Goal: Task Accomplishment & Management: Manage account settings

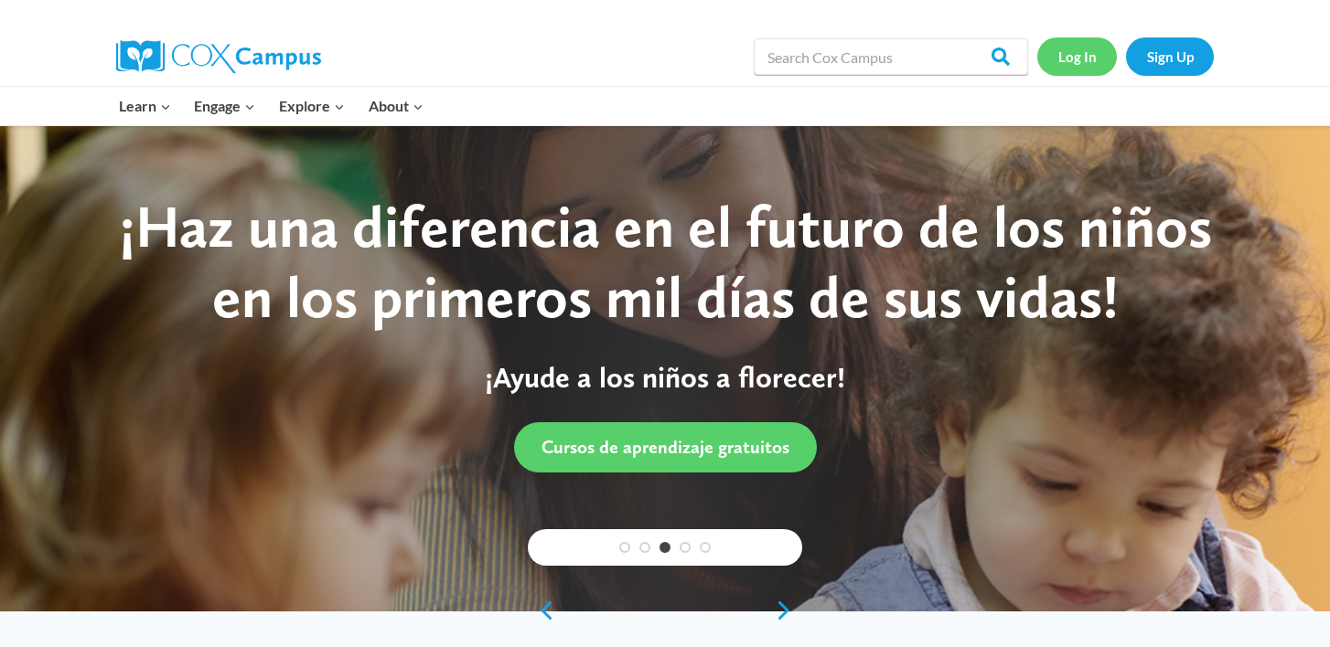
click at [1073, 65] on link "Log In" at bounding box center [1077, 55] width 80 height 37
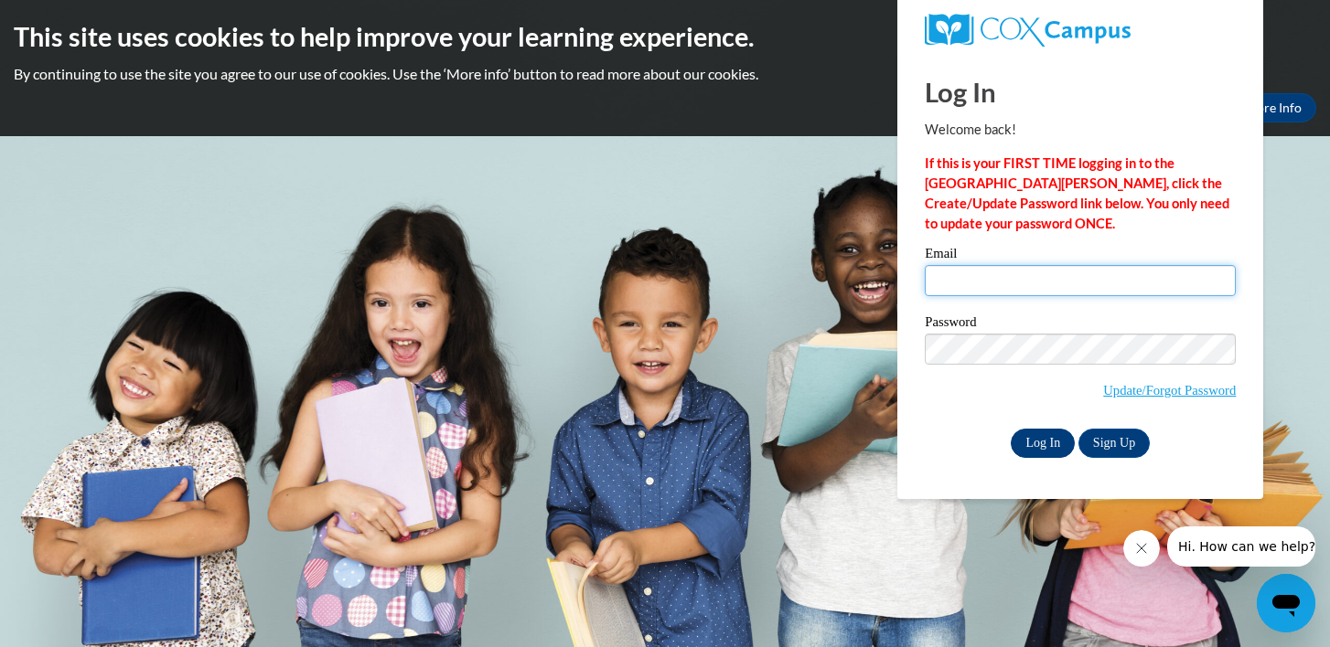
type input "[EMAIL_ADDRESS][DOMAIN_NAME]"
click at [1041, 450] on input "Log In" at bounding box center [1042, 443] width 64 height 29
